Goal: Task Accomplishment & Management: Complete application form

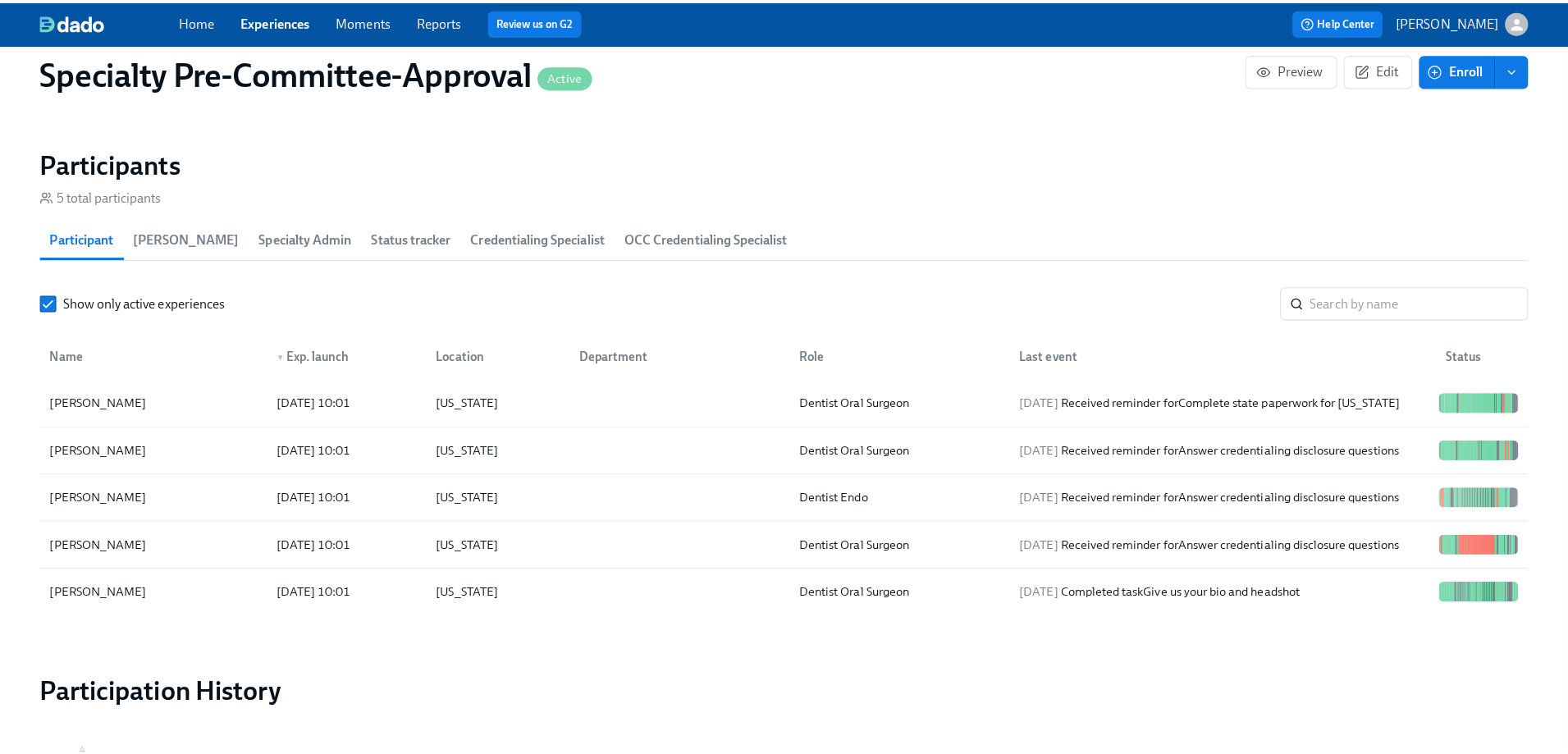
scroll to position [2626, 0]
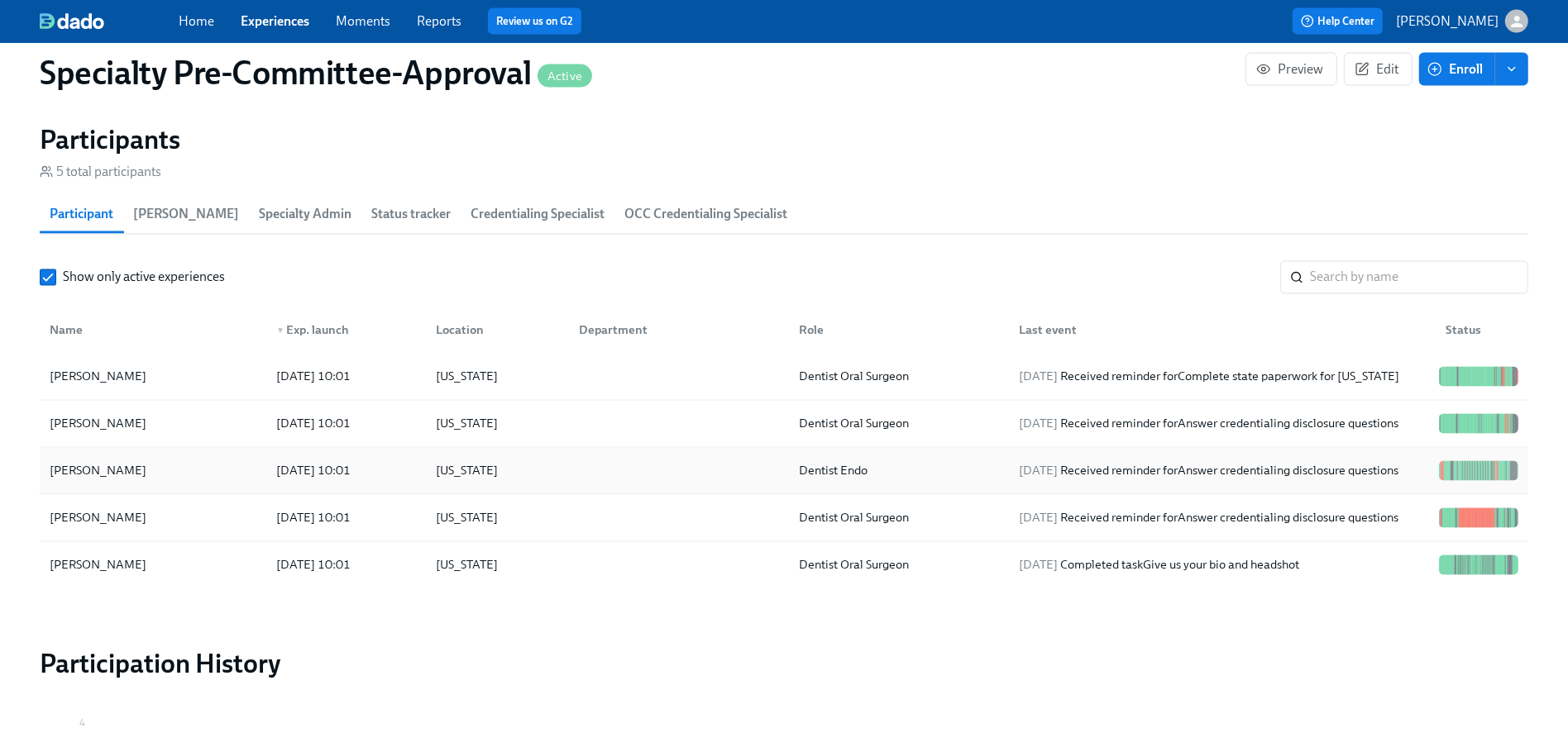
click at [94, 480] on div "[PERSON_NAME]" at bounding box center [97, 471] width 110 height 20
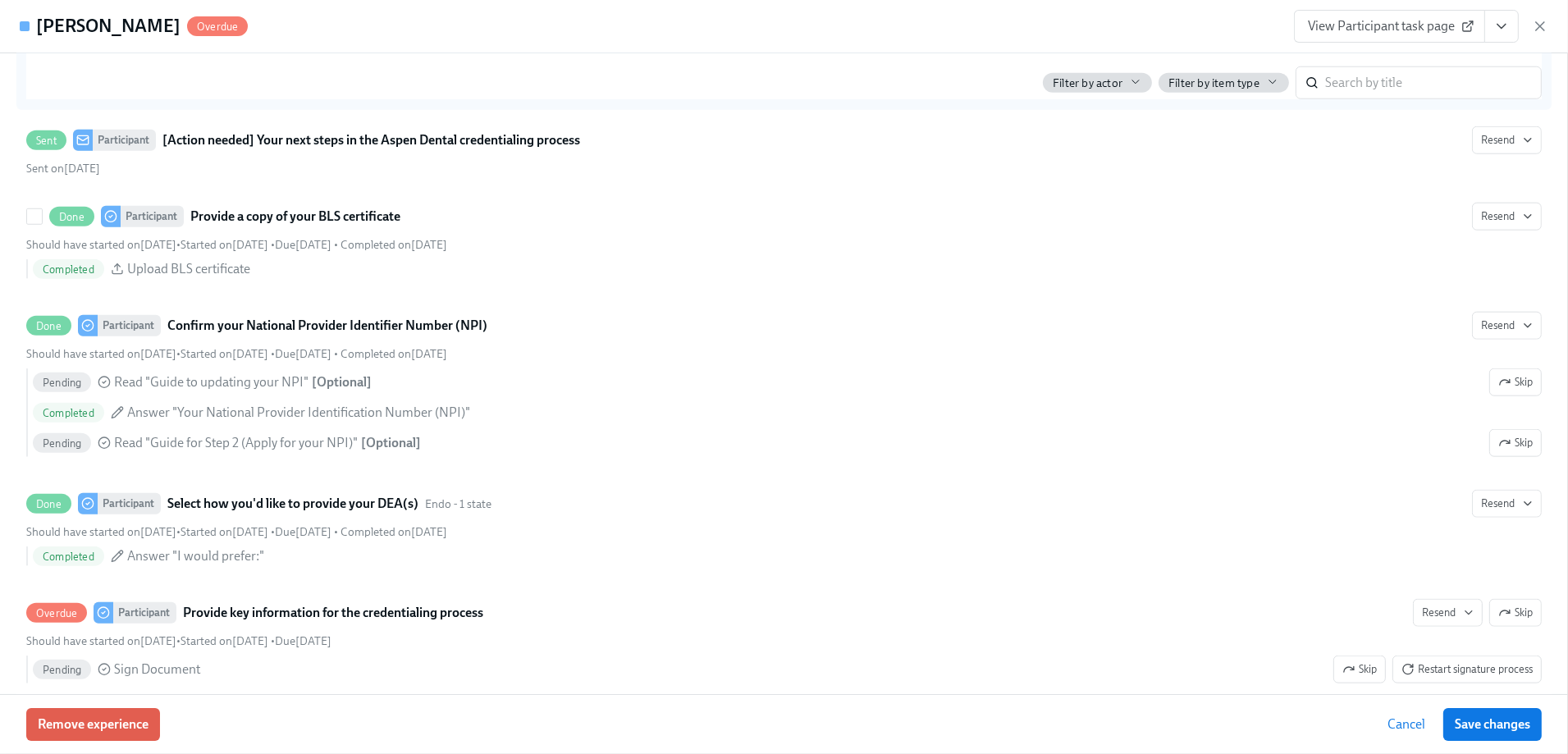
scroll to position [2297, 0]
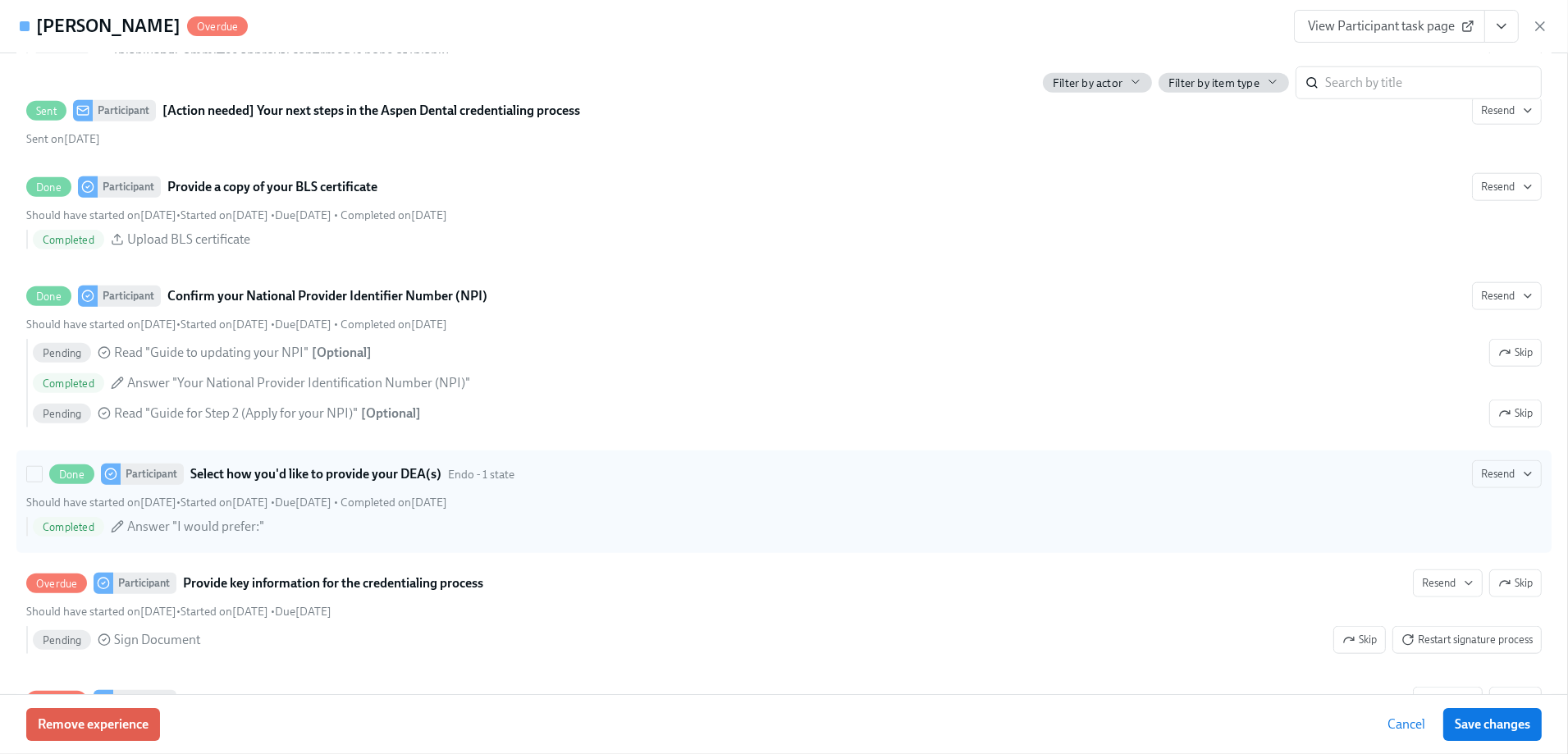
click at [248, 505] on div "Done Participant Select how you'd like to provide your DEA(s) Endo - 1 state Re…" at bounding box center [784, 502] width 1515 height 83
click at [42, 481] on input "Done Participant Select how you'd like to provide your DEA(s) Endo - 1 state Re…" at bounding box center [34, 474] width 14 height 14
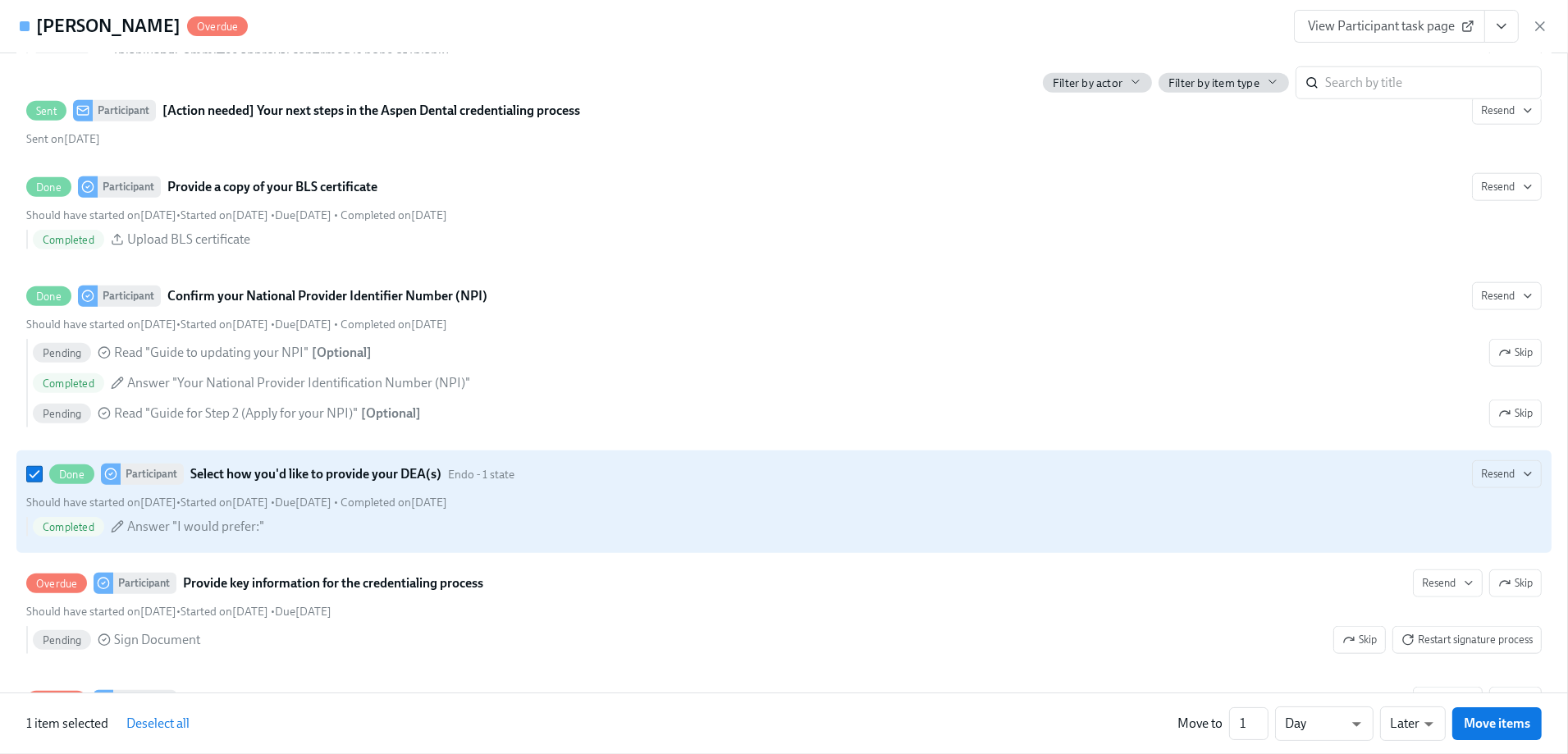
click at [249, 507] on div "Done Participant Select how you'd like to provide your DEA(s) Endo - 1 state Re…" at bounding box center [784, 502] width 1515 height 83
click at [42, 481] on input "Done Participant Select how you'd like to provide your DEA(s) Endo - 1 state Re…" at bounding box center [34, 474] width 14 height 14
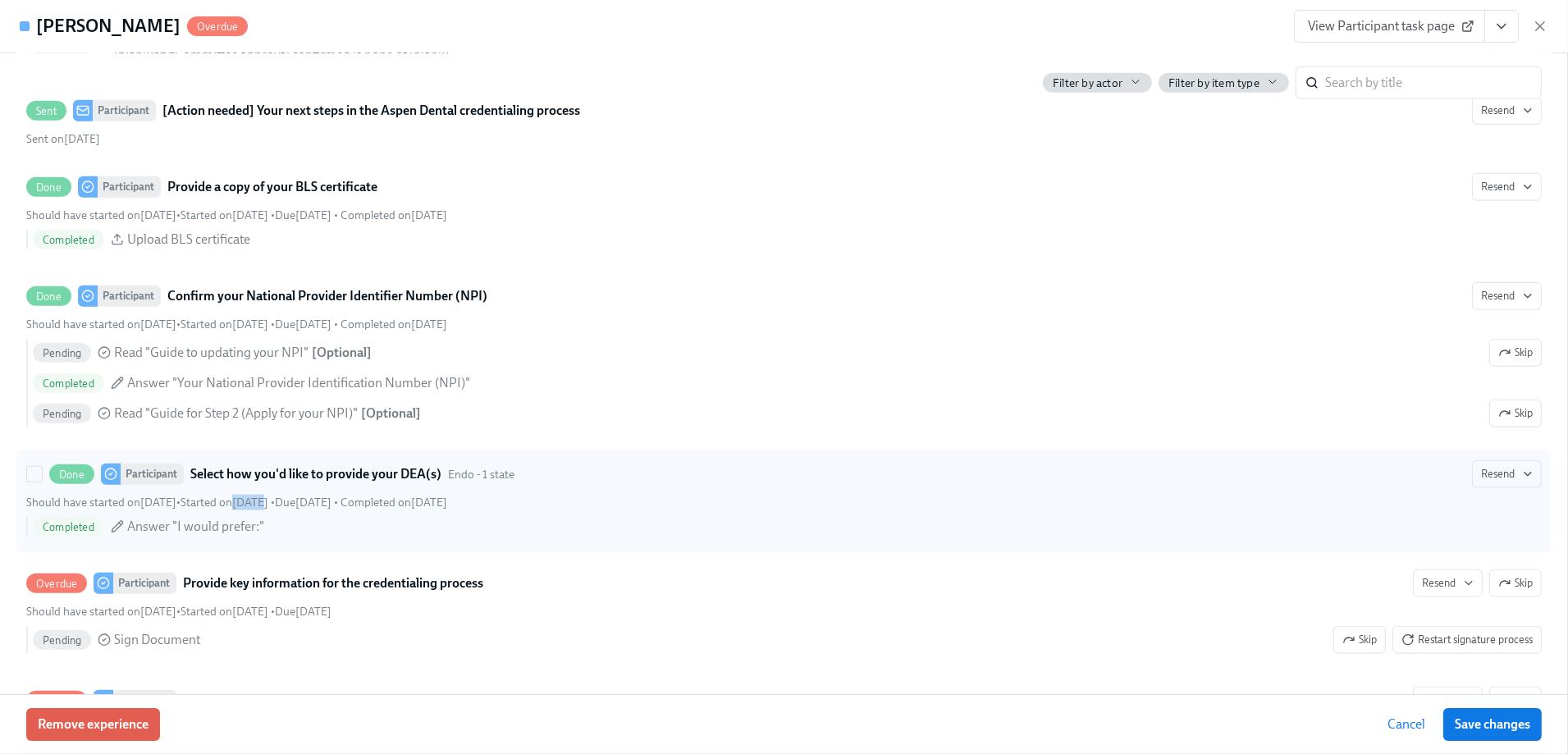
click at [249, 507] on div "Done Participant Select how you'd like to provide your DEA(s) Endo - 1 state Re…" at bounding box center [784, 502] width 1515 height 83
click at [42, 481] on input "Done Participant Select how you'd like to provide your DEA(s) Endo - 1 state Re…" at bounding box center [34, 474] width 14 height 14
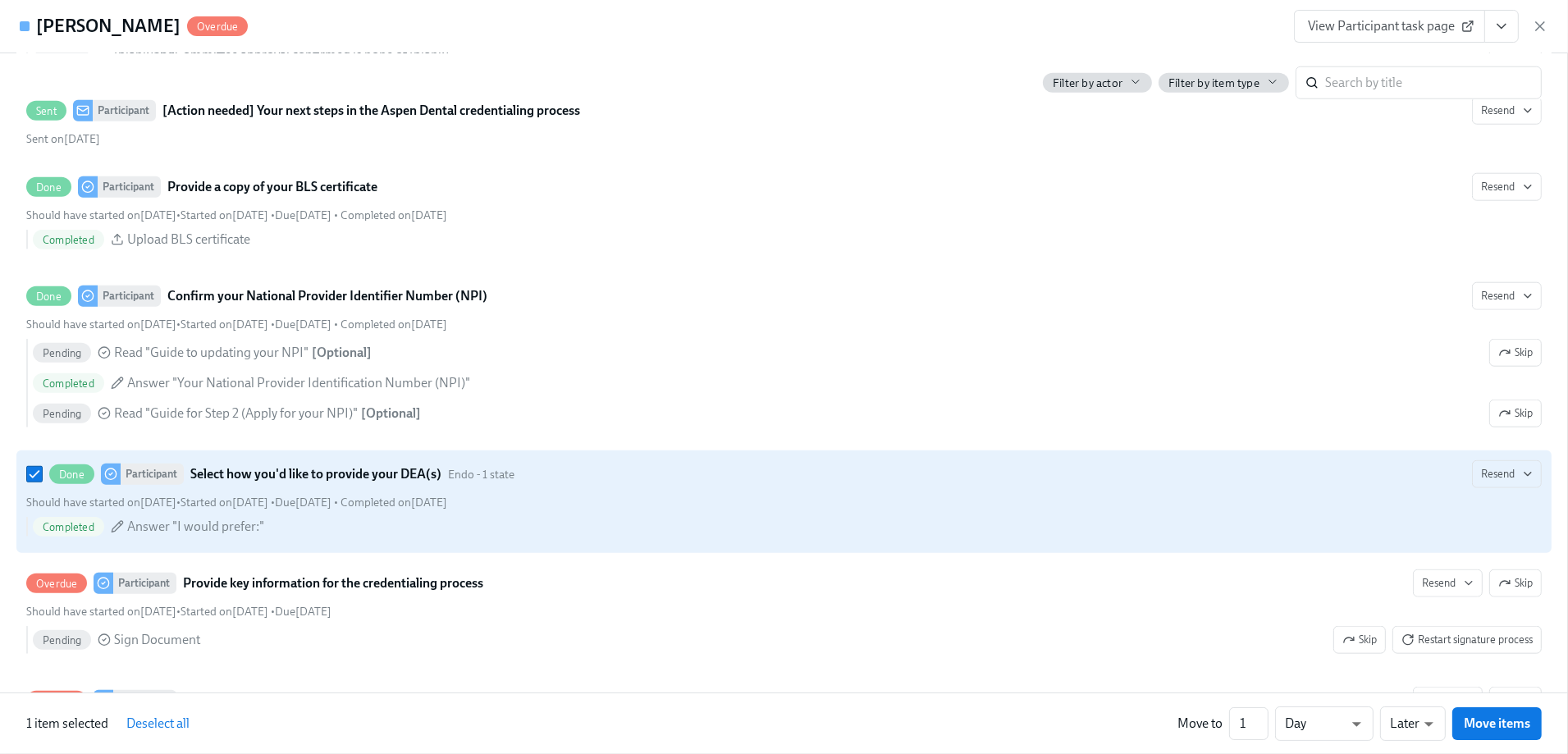
click at [253, 484] on strong "Select how you'd like to provide your DEA(s)" at bounding box center [316, 474] width 251 height 20
click at [42, 481] on input "Done Participant Select how you'd like to provide your DEA(s) Endo - 1 state Re…" at bounding box center [34, 474] width 14 height 14
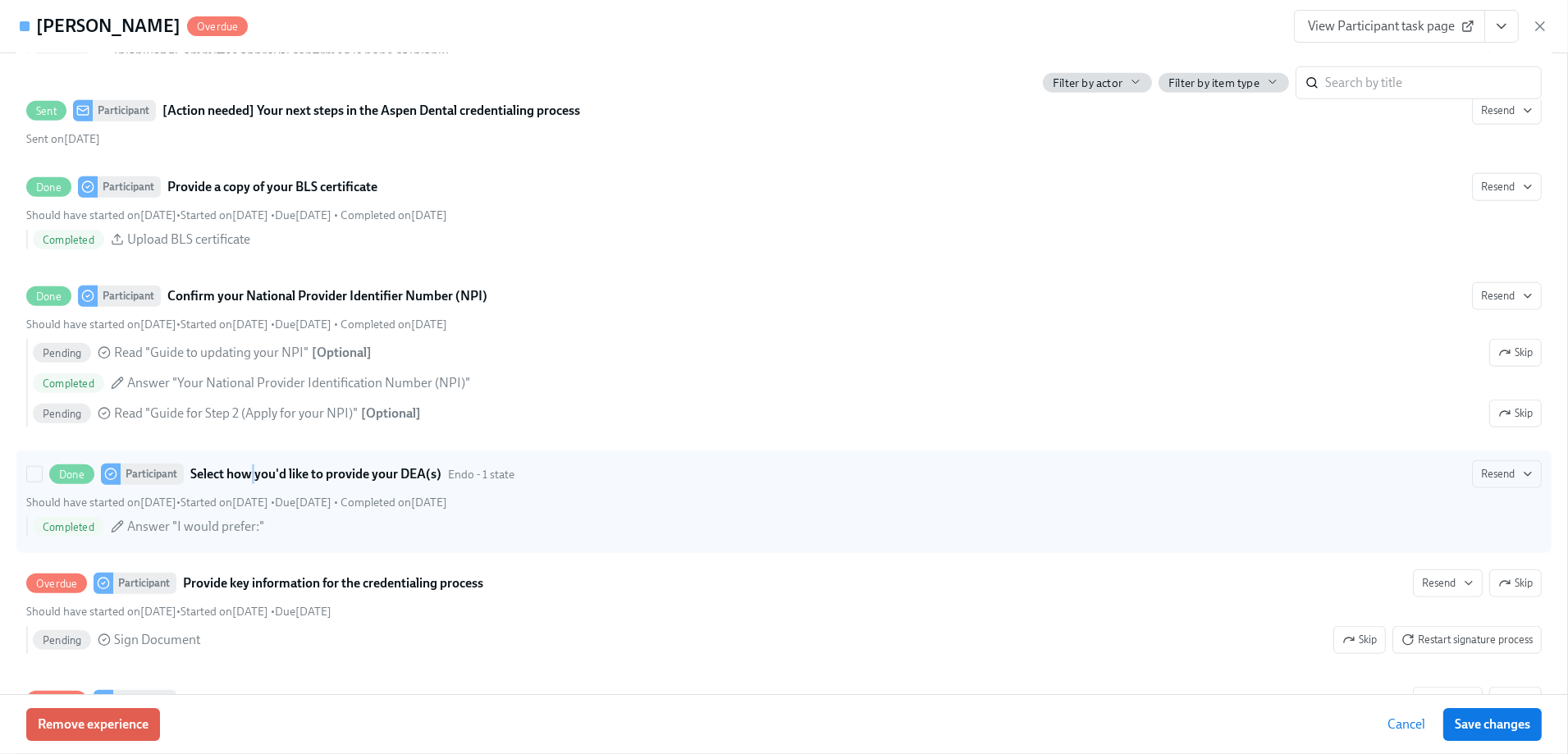
click at [254, 484] on strong "Select how you'd like to provide your DEA(s)" at bounding box center [316, 474] width 251 height 20
click at [42, 481] on input "Done Participant Select how you'd like to provide your DEA(s) Endo - 1 state Re…" at bounding box center [34, 474] width 14 height 14
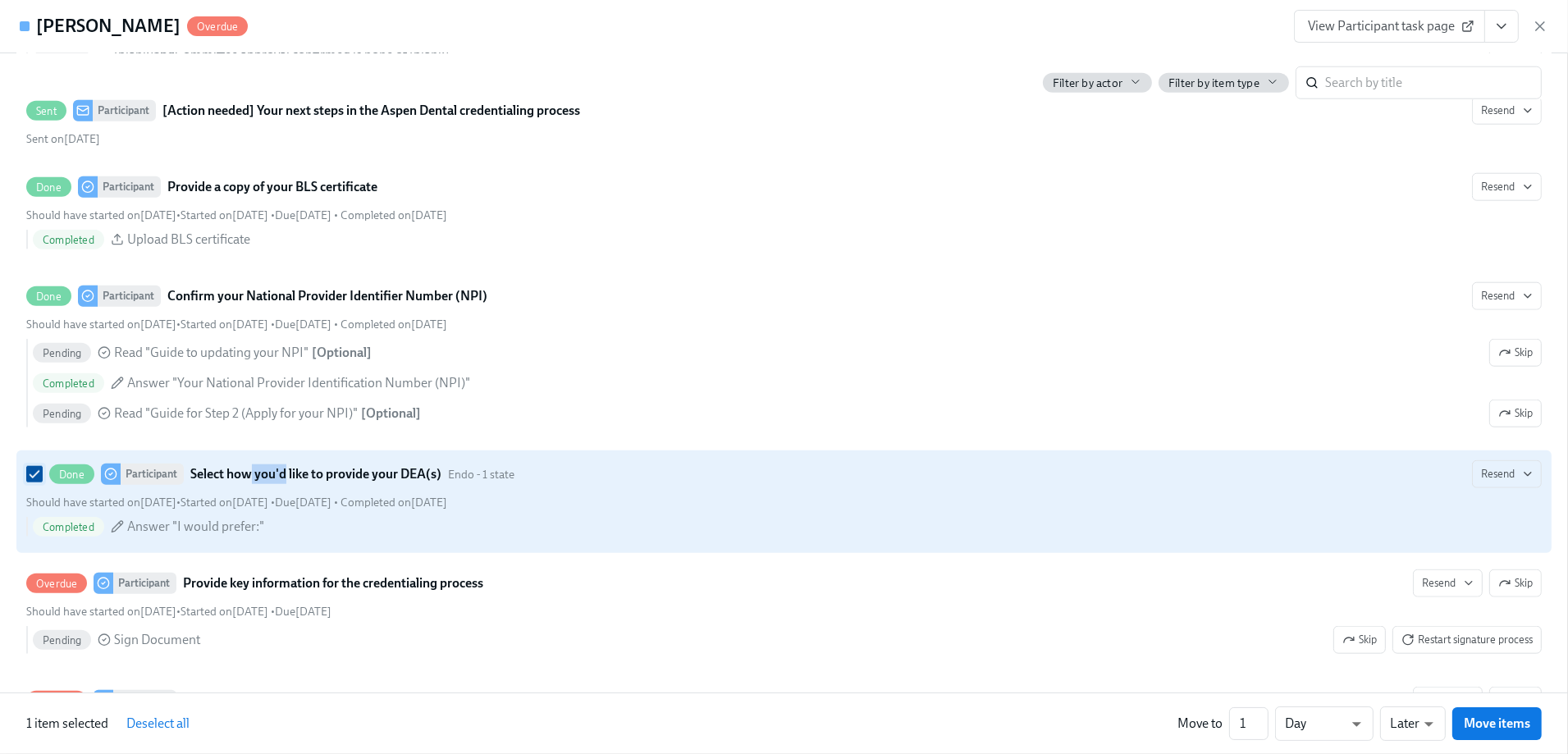
click at [29, 481] on input "Done Participant Select how you'd like to provide your DEA(s) Endo - 1 state Re…" at bounding box center [34, 474] width 14 height 14
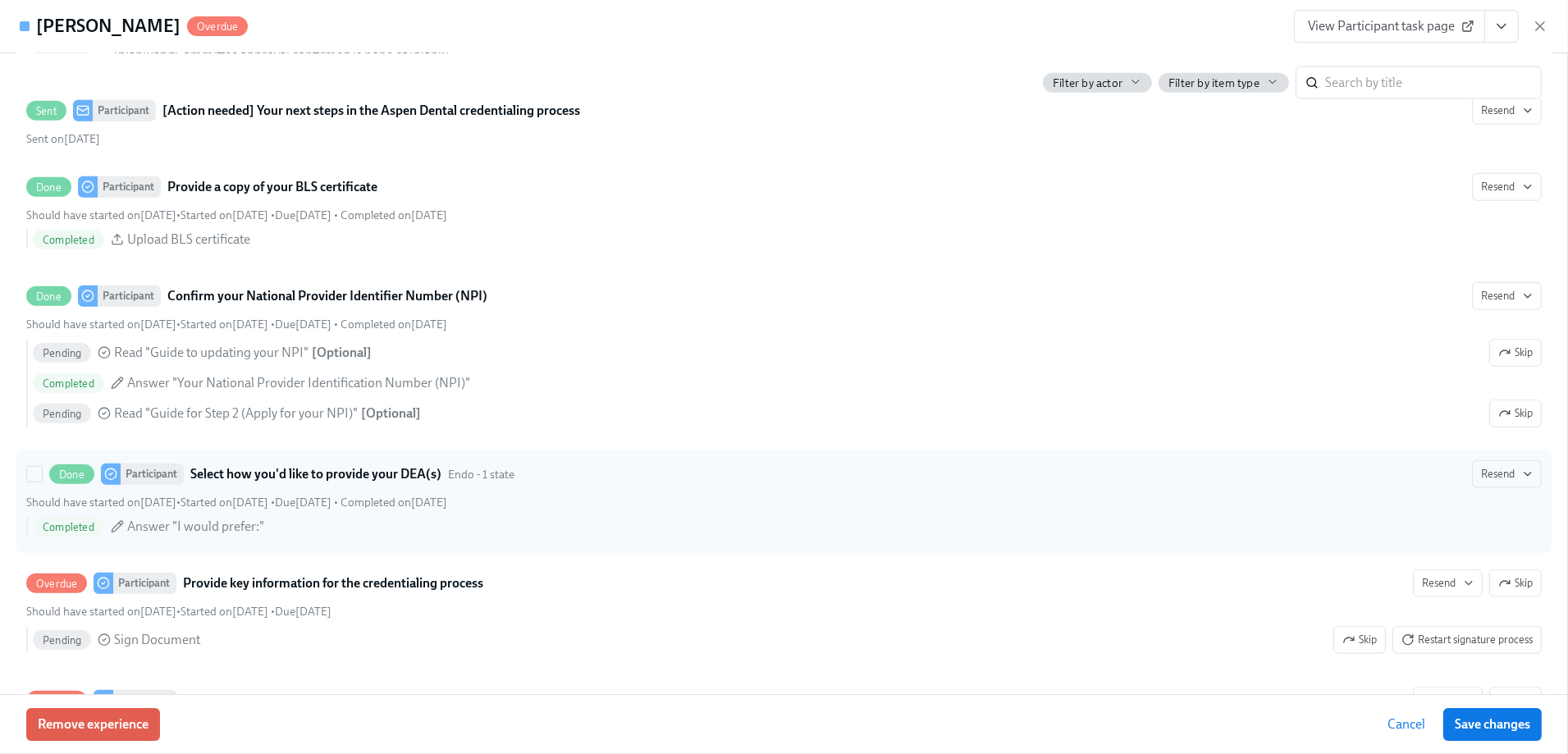
click at [147, 485] on div "Participant" at bounding box center [152, 474] width 63 height 22
click at [42, 481] on input "Done Participant Select how you'd like to provide your DEA(s) Endo - 1 state Re…" at bounding box center [34, 474] width 14 height 14
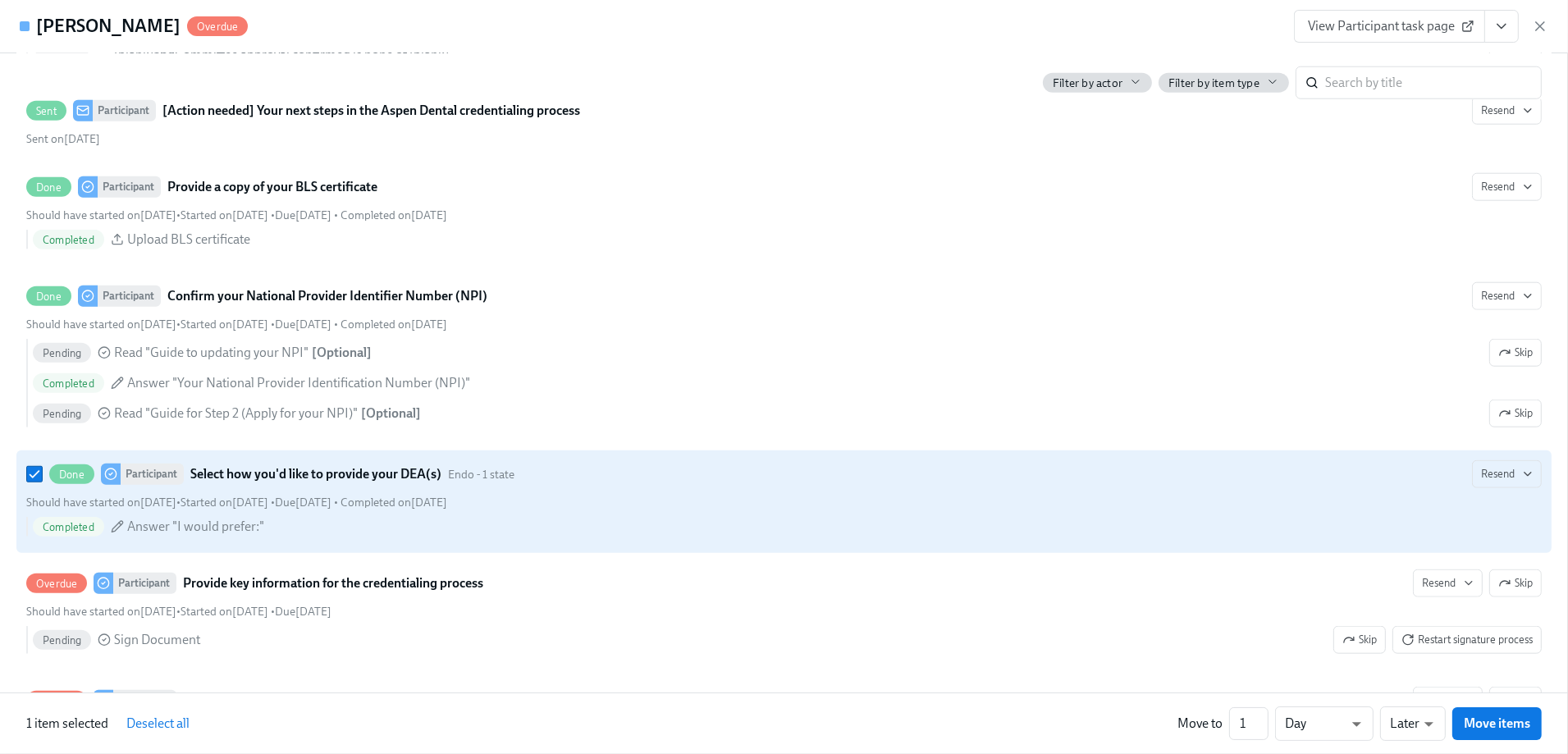
click at [147, 485] on div "Participant" at bounding box center [152, 474] width 63 height 22
click at [42, 481] on input "Done Participant Select how you'd like to provide your DEA(s) Endo - 1 state Re…" at bounding box center [34, 474] width 14 height 14
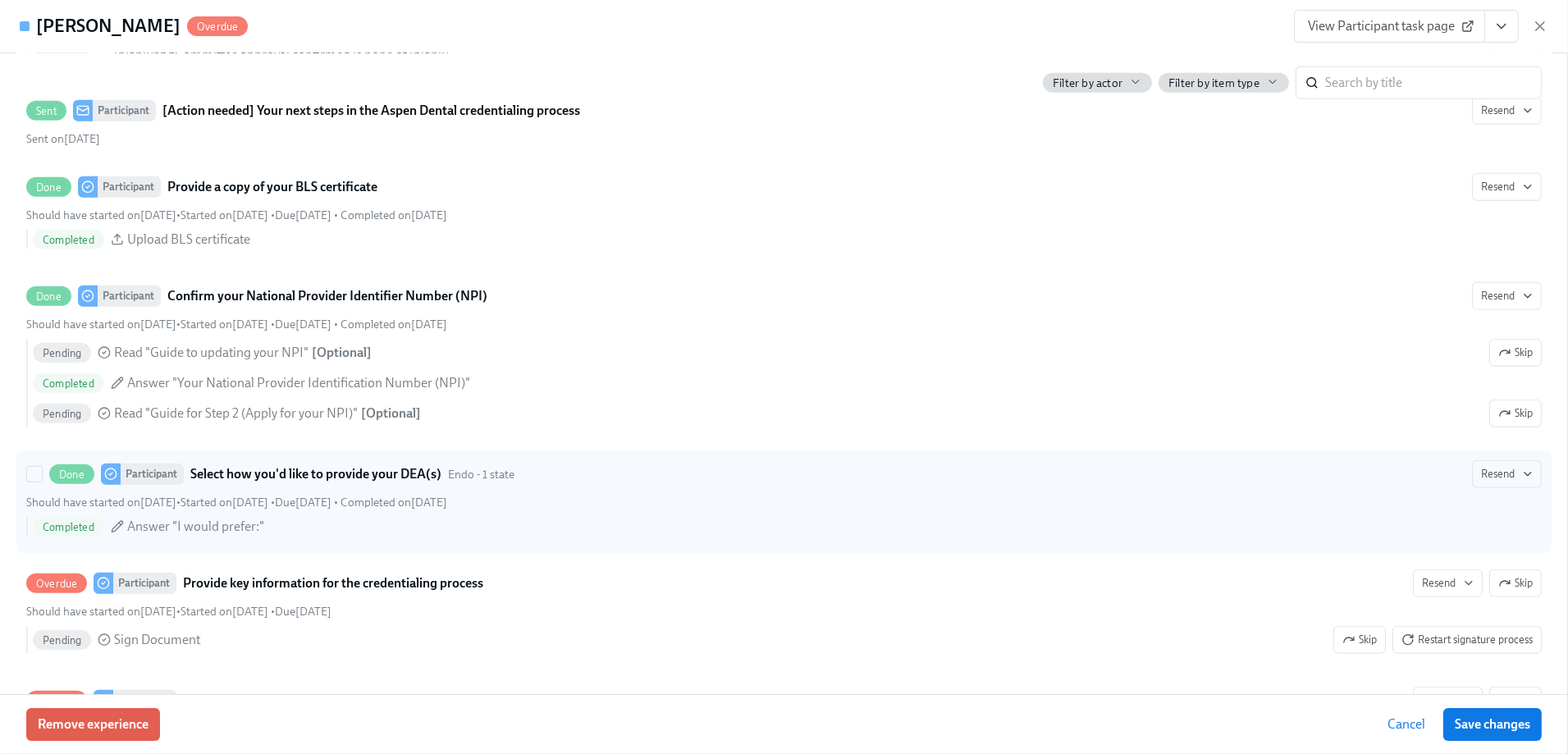
click at [341, 484] on strong "Select how you'd like to provide your DEA(s)" at bounding box center [316, 474] width 251 height 20
click at [42, 481] on input "Done Participant Select how you'd like to provide your DEA(s) Endo - 1 state Re…" at bounding box center [34, 474] width 14 height 14
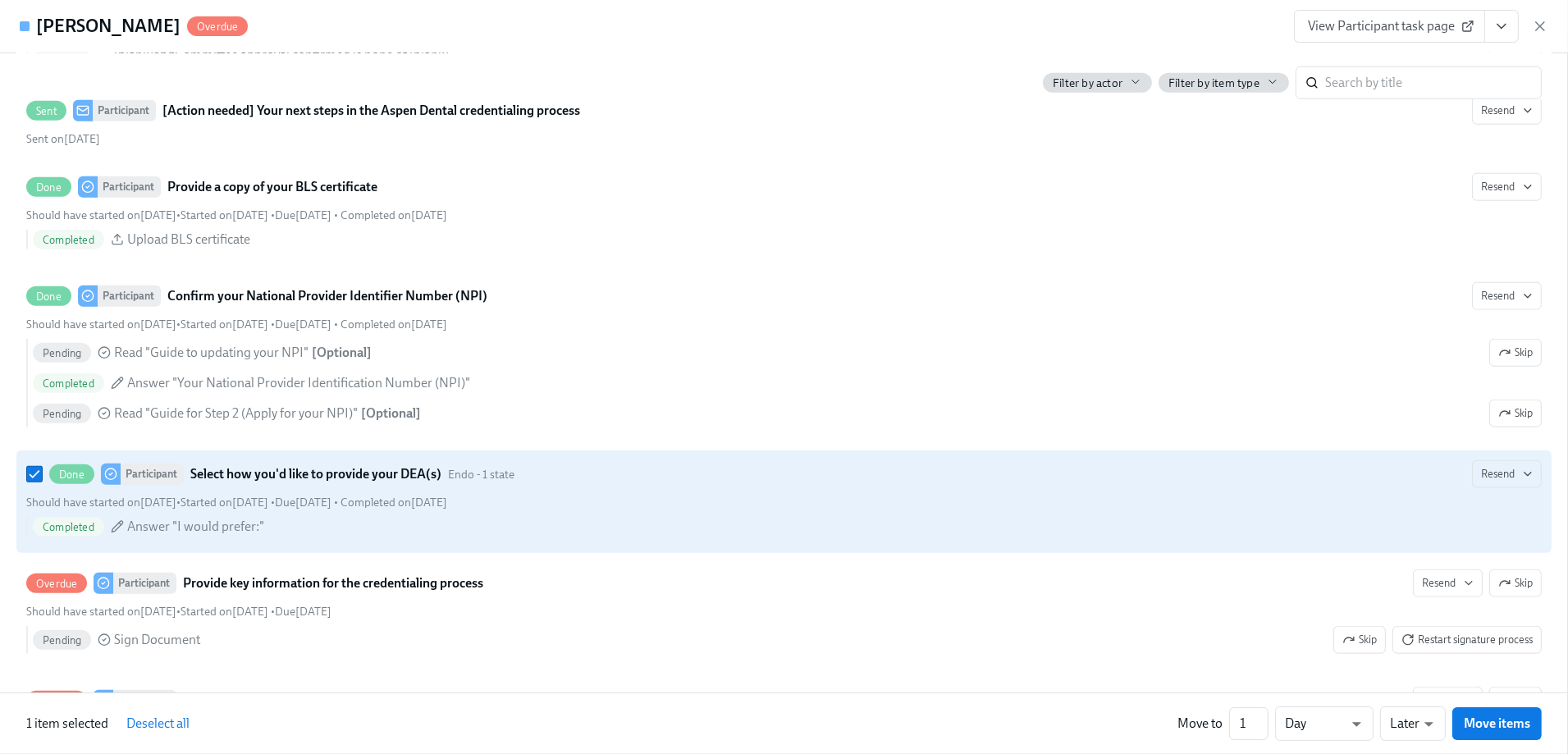
click at [561, 510] on div "Should have started on [DATE] • Started on [DATE] • Due [DATE] • Completed on […" at bounding box center [784, 502] width 1515 height 15
click at [42, 481] on input "Done Participant Select how you'd like to provide your DEA(s) Endo - 1 state Re…" at bounding box center [34, 474] width 14 height 14
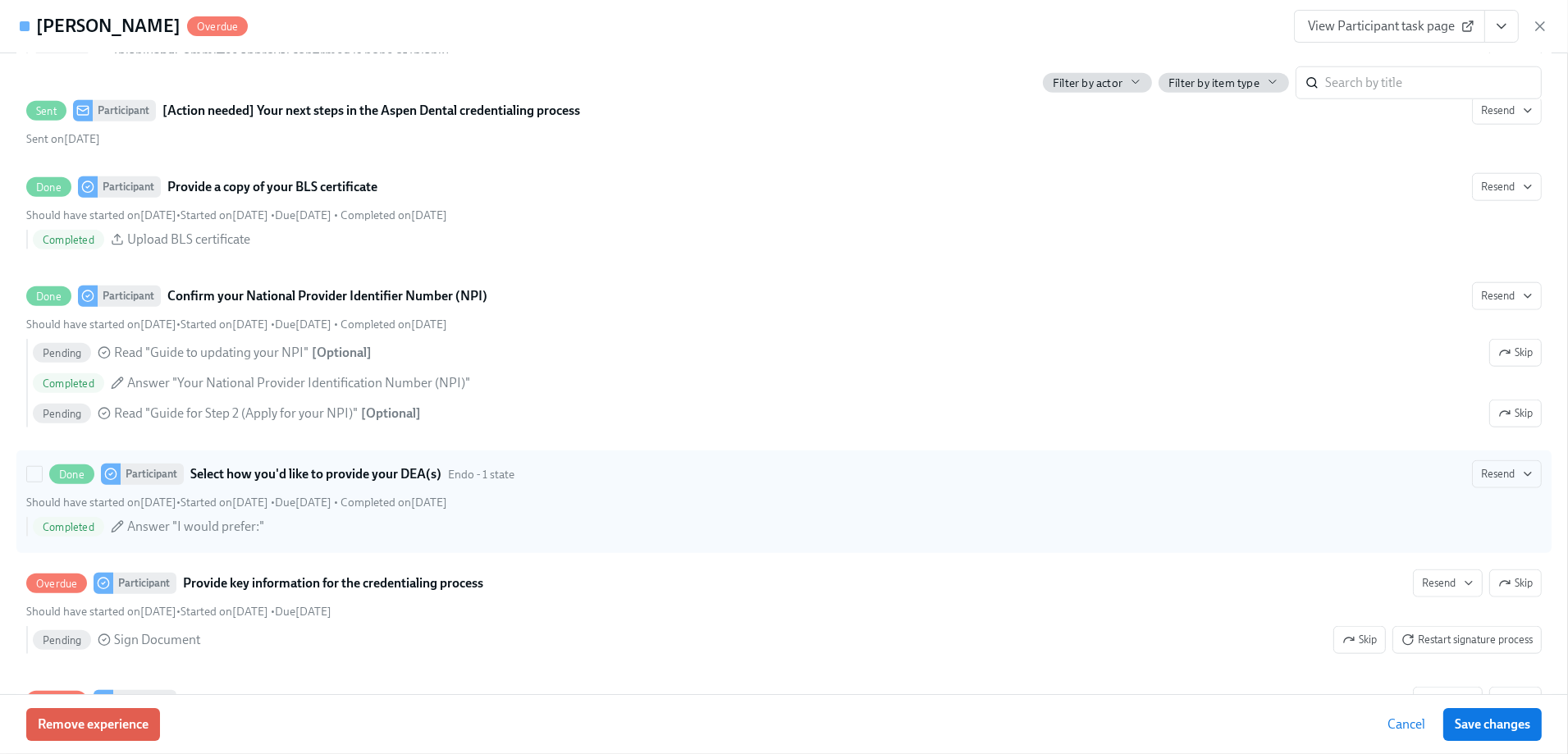
click at [561, 510] on div "Should have started on [DATE] • Started on [DATE] • Due [DATE] • Completed on […" at bounding box center [784, 502] width 1515 height 15
click at [42, 481] on input "Done Participant Select how you'd like to provide your DEA(s) Endo - 1 state Re…" at bounding box center [34, 474] width 14 height 14
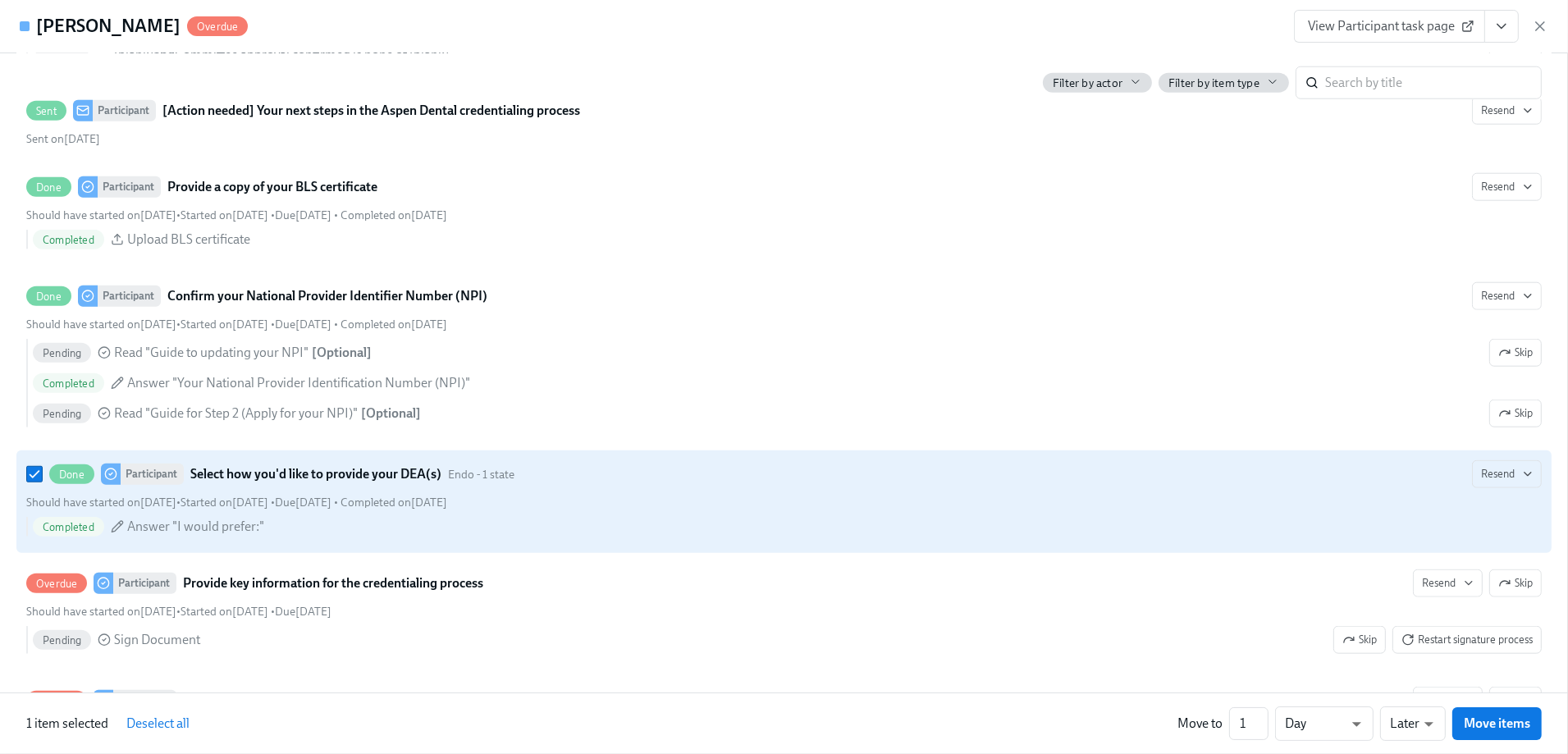
click at [563, 510] on div "Should have started on [DATE] • Started on [DATE] • Due [DATE] • Completed on […" at bounding box center [784, 502] width 1515 height 15
click at [42, 481] on input "Done Participant Select how you'd like to provide your DEA(s) Endo - 1 state Re…" at bounding box center [34, 474] width 14 height 14
checkbox input "false"
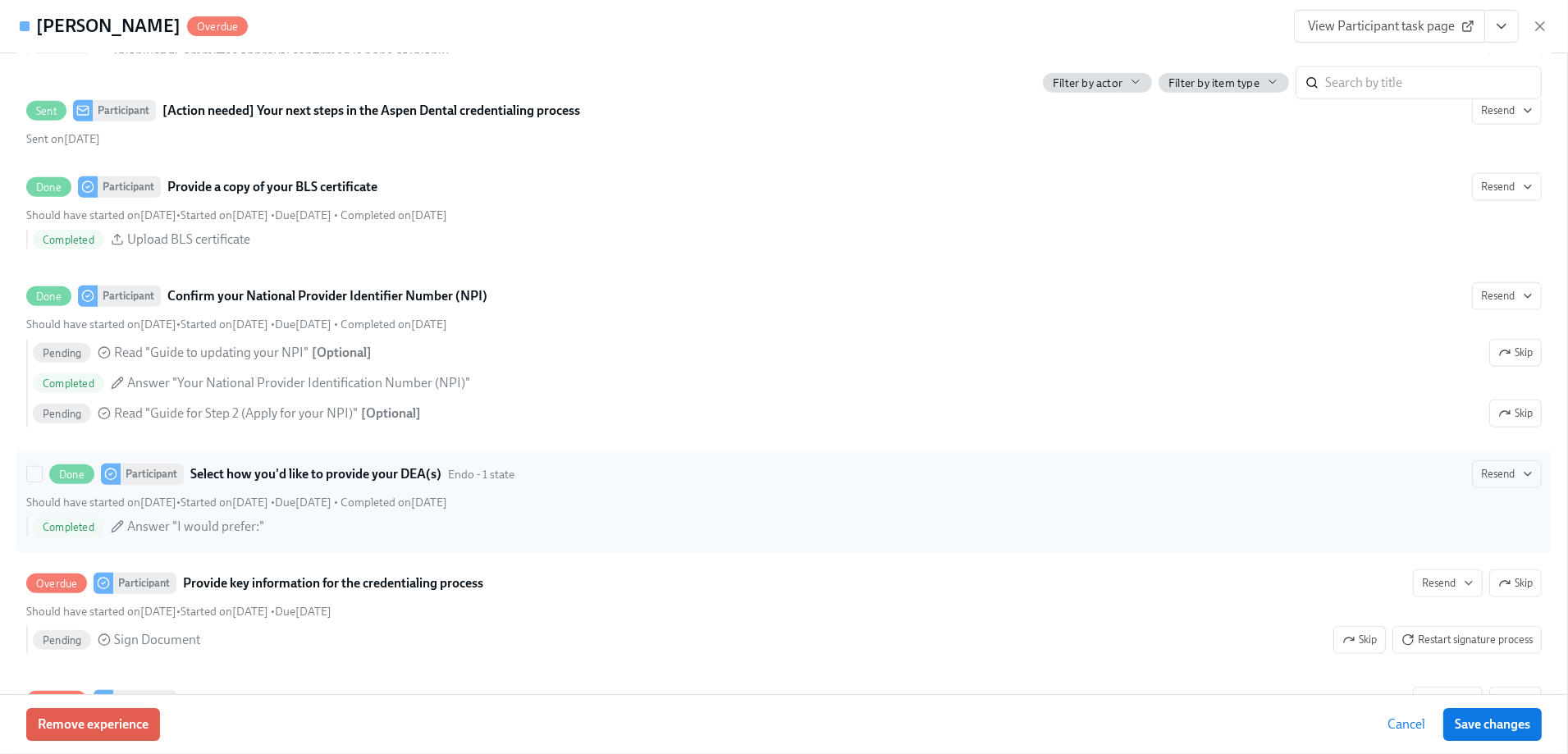
scroll to position [2380, 0]
